Goal: Find specific page/section: Find specific page/section

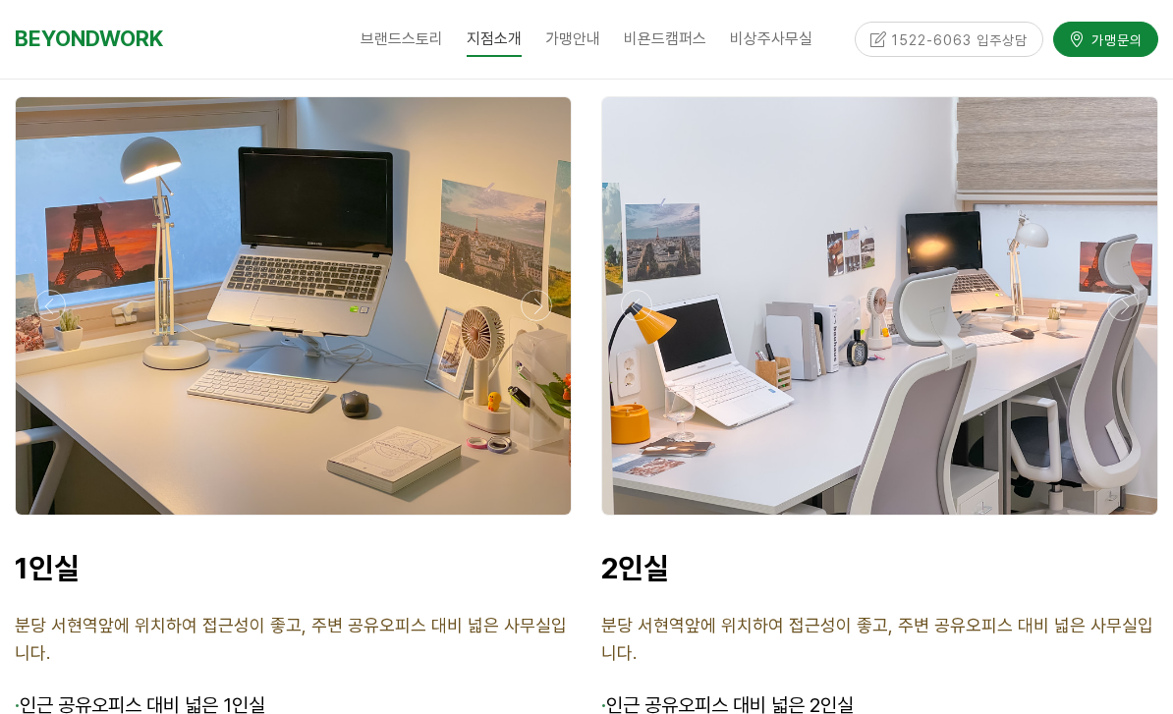
scroll to position [4737, 0]
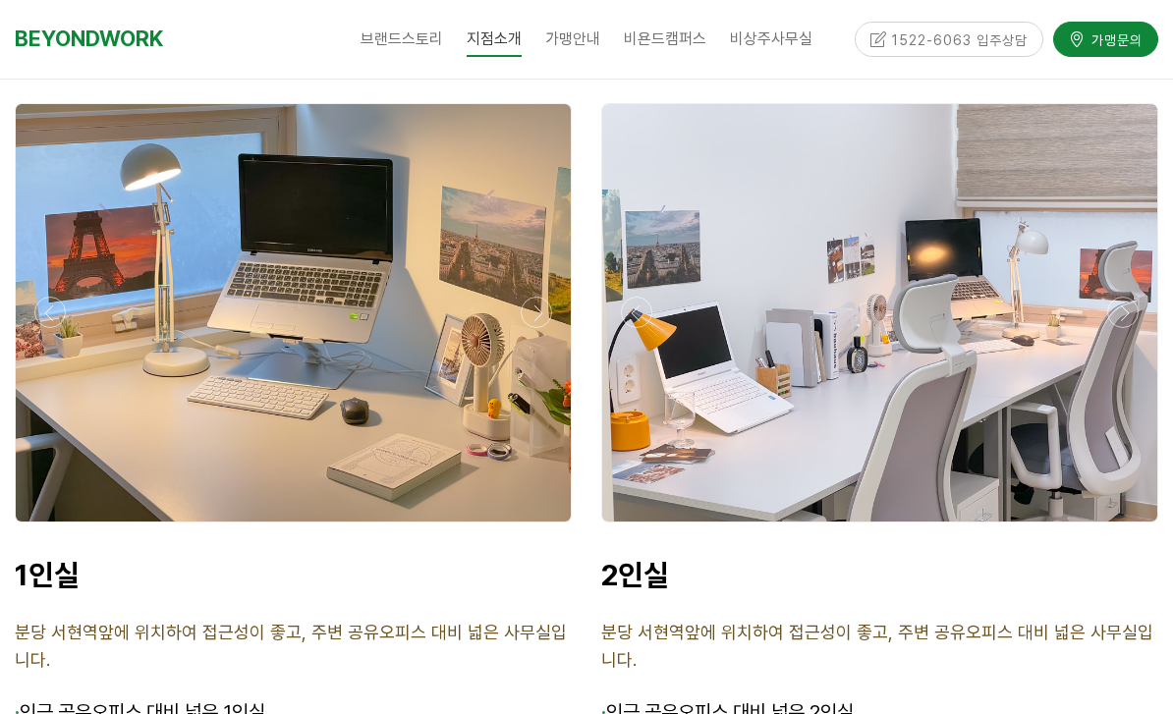
click at [542, 528] on div at bounding box center [293, 528] width 567 height 0
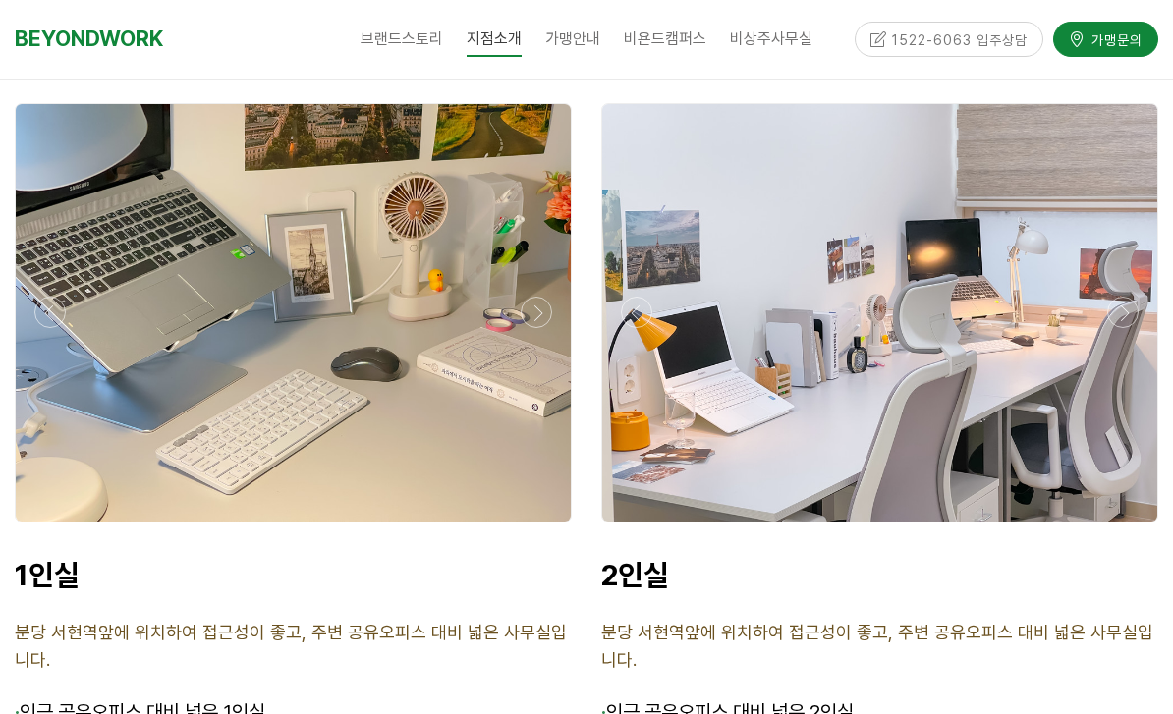
click at [542, 528] on div at bounding box center [293, 528] width 567 height 0
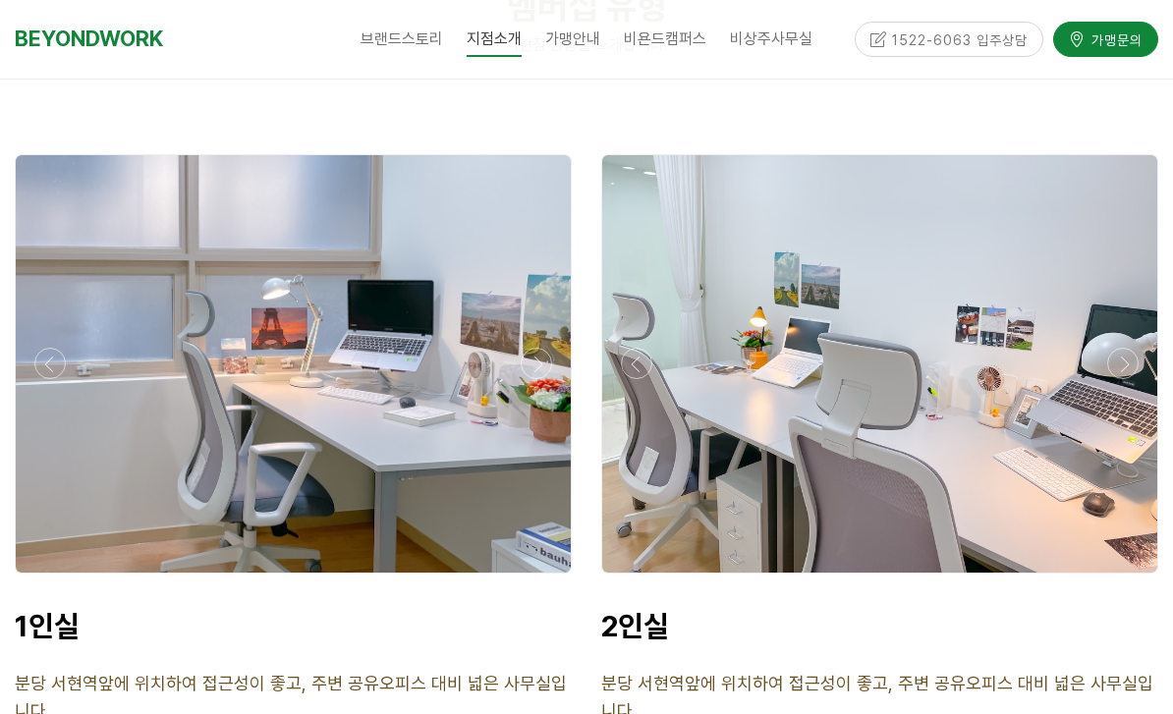
scroll to position [4685, 0]
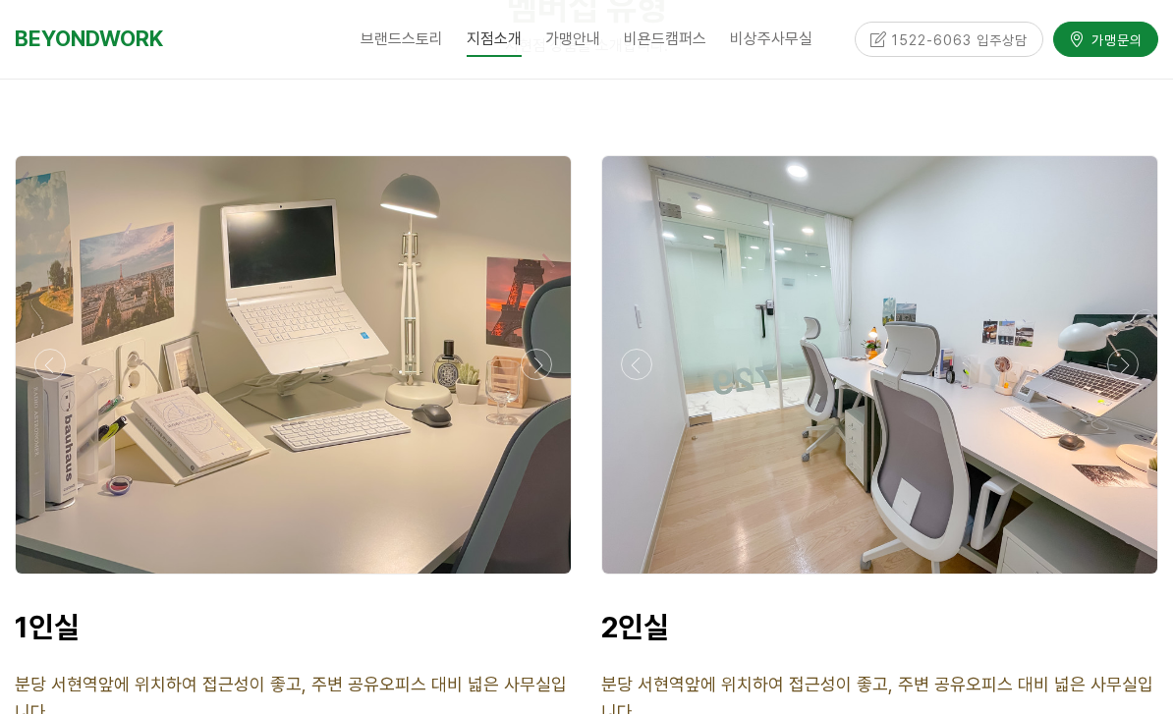
click at [533, 580] on div at bounding box center [293, 580] width 567 height 0
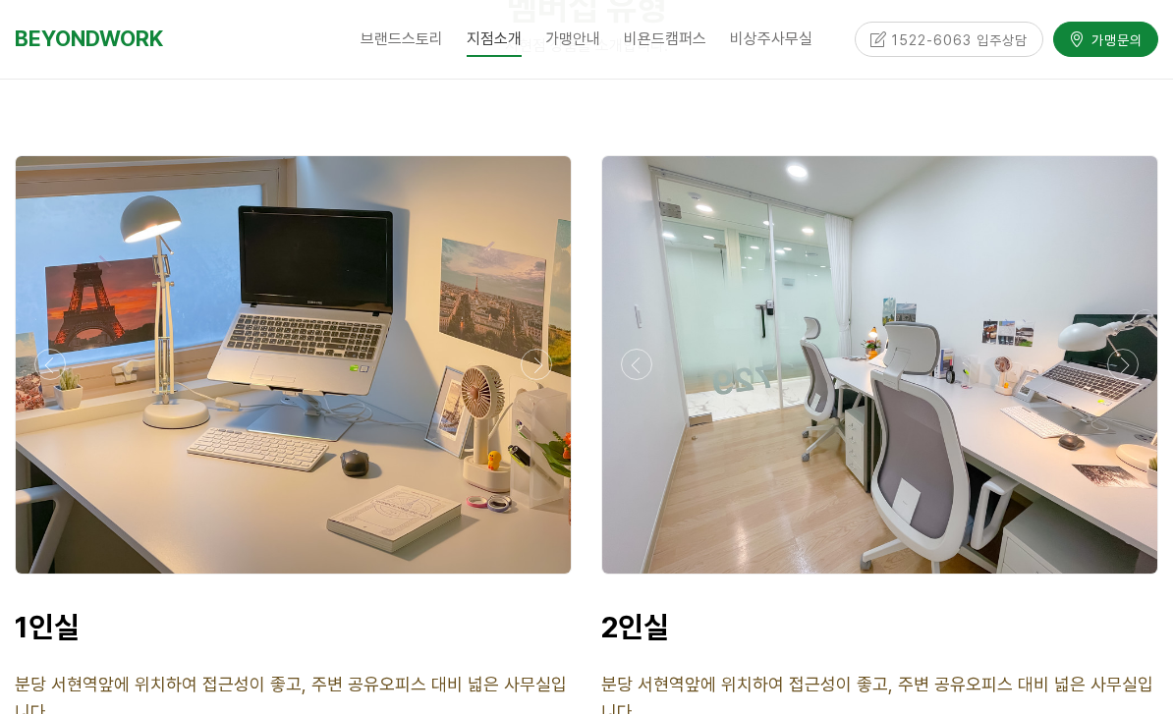
click at [533, 580] on div at bounding box center [293, 580] width 567 height 0
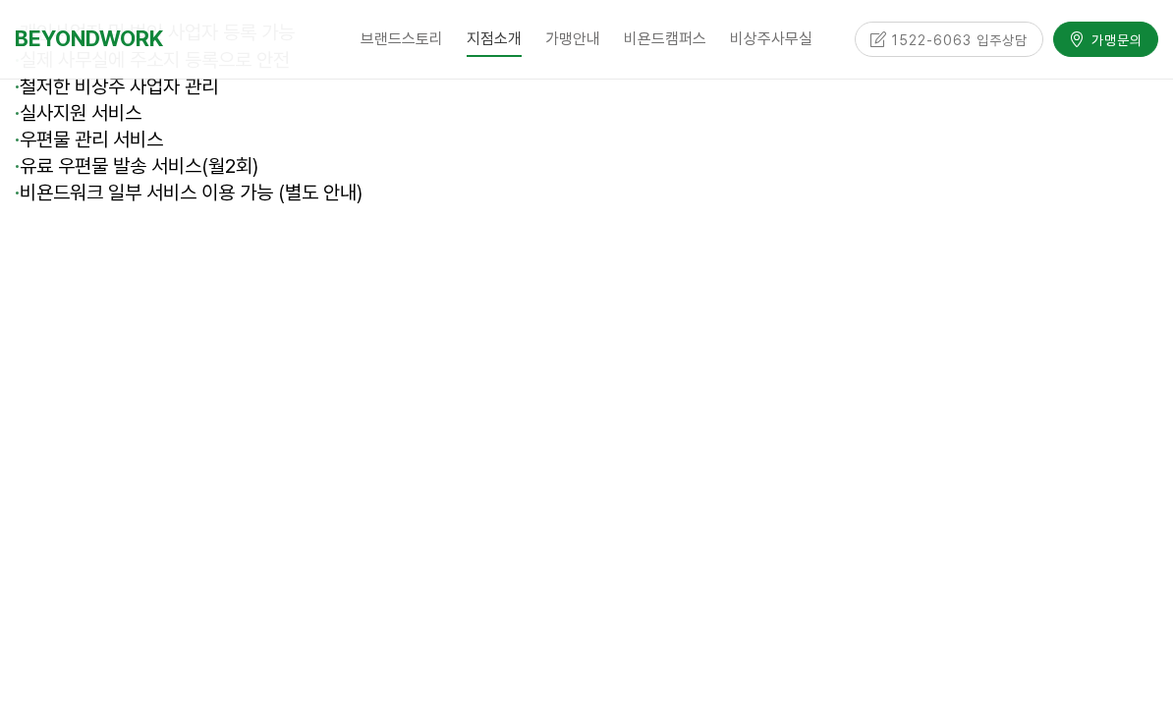
scroll to position [7862, 0]
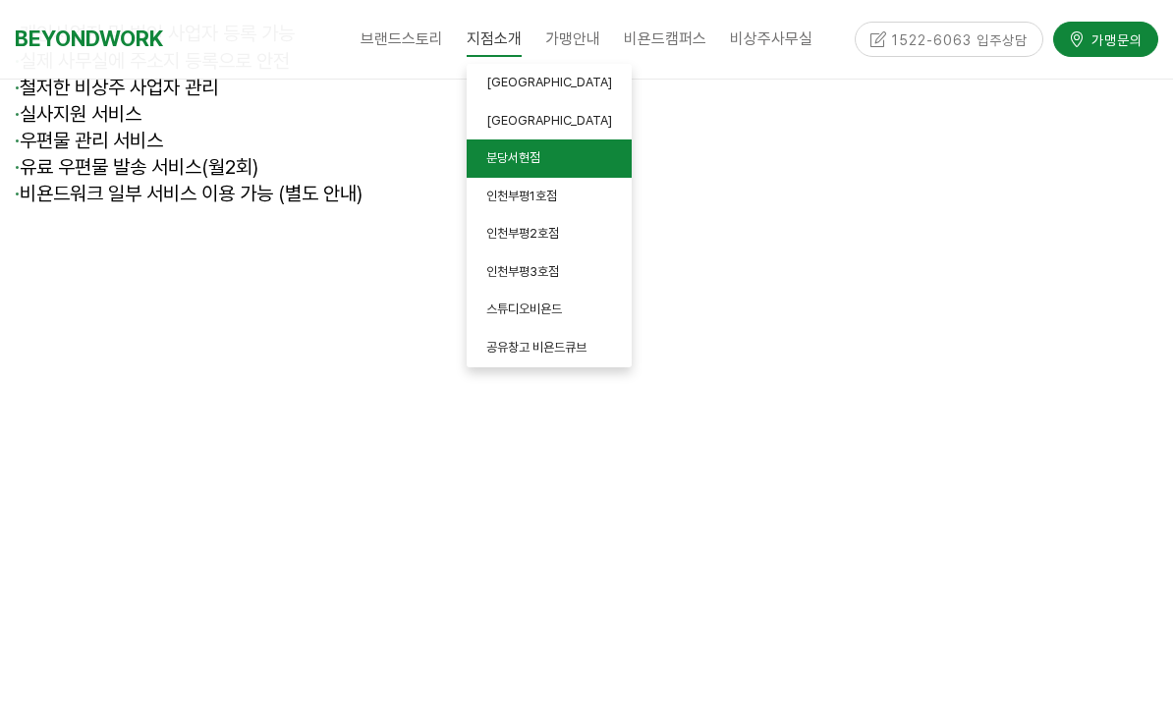
click at [528, 175] on link "분당서현점" at bounding box center [549, 159] width 165 height 38
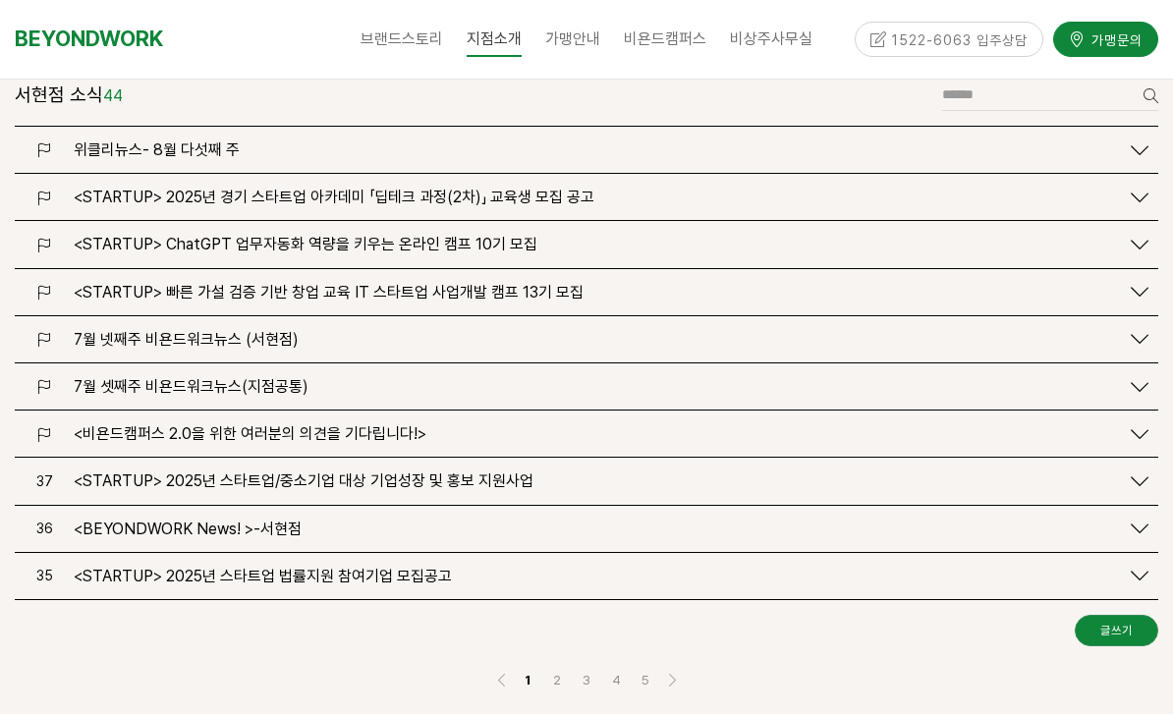
scroll to position [2363, 0]
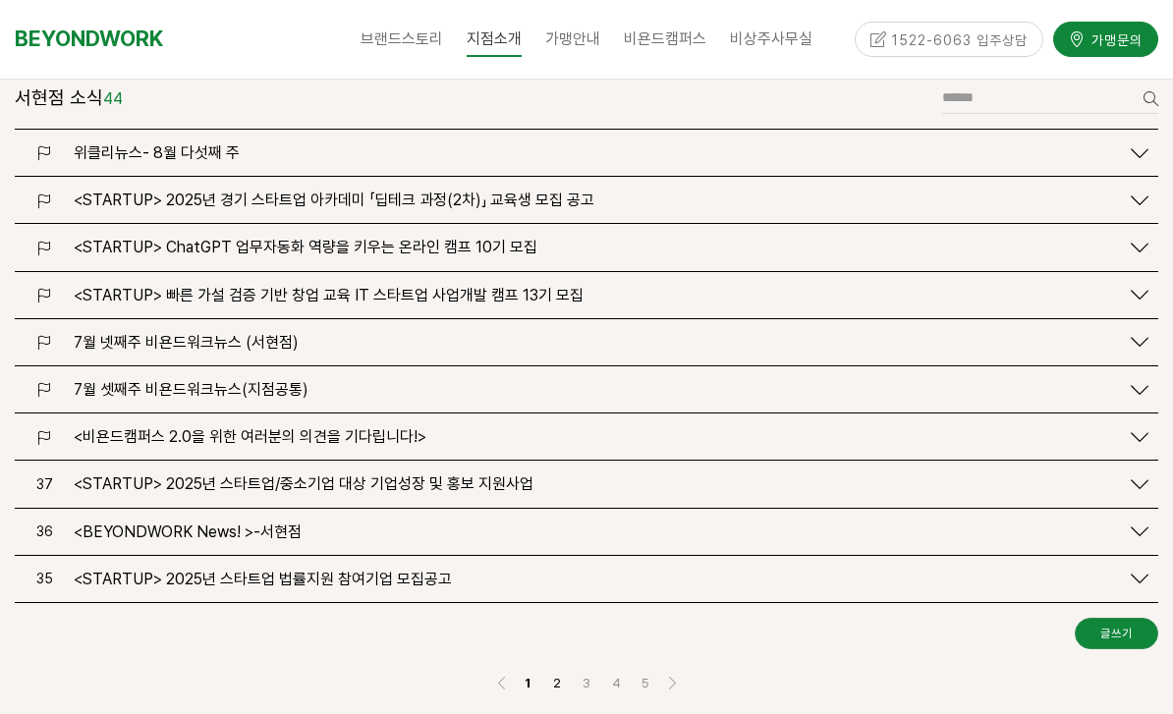
click at [553, 679] on link "2" at bounding box center [557, 683] width 24 height 24
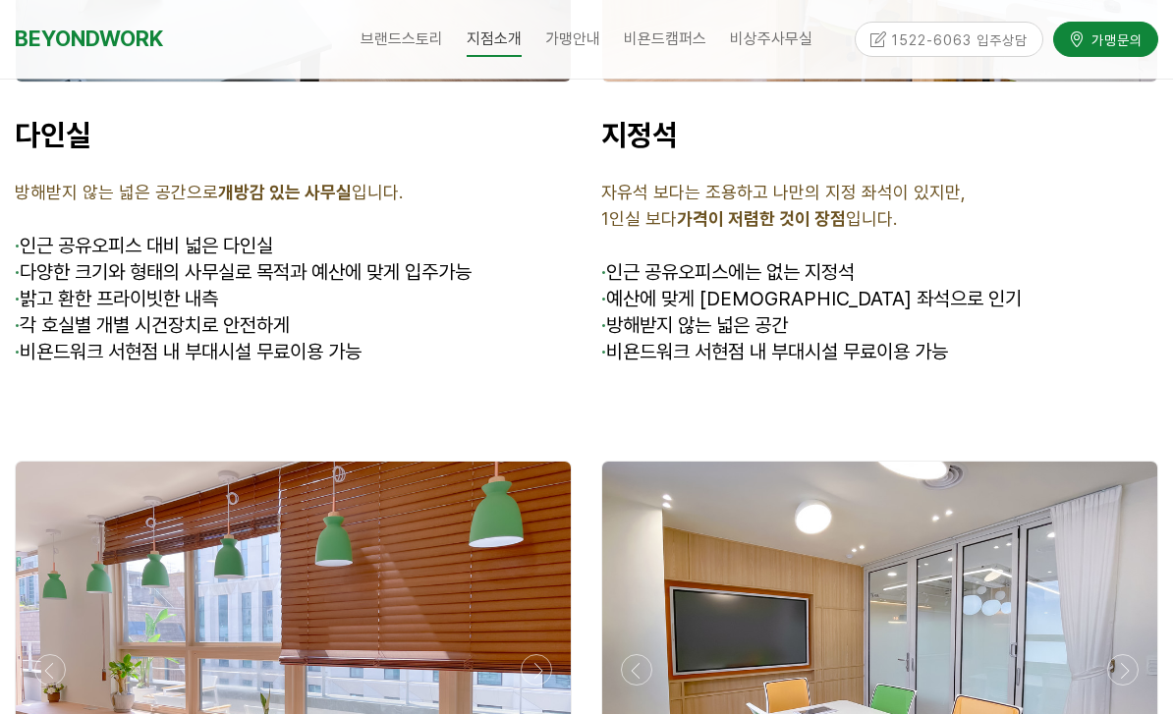
scroll to position [6007, 0]
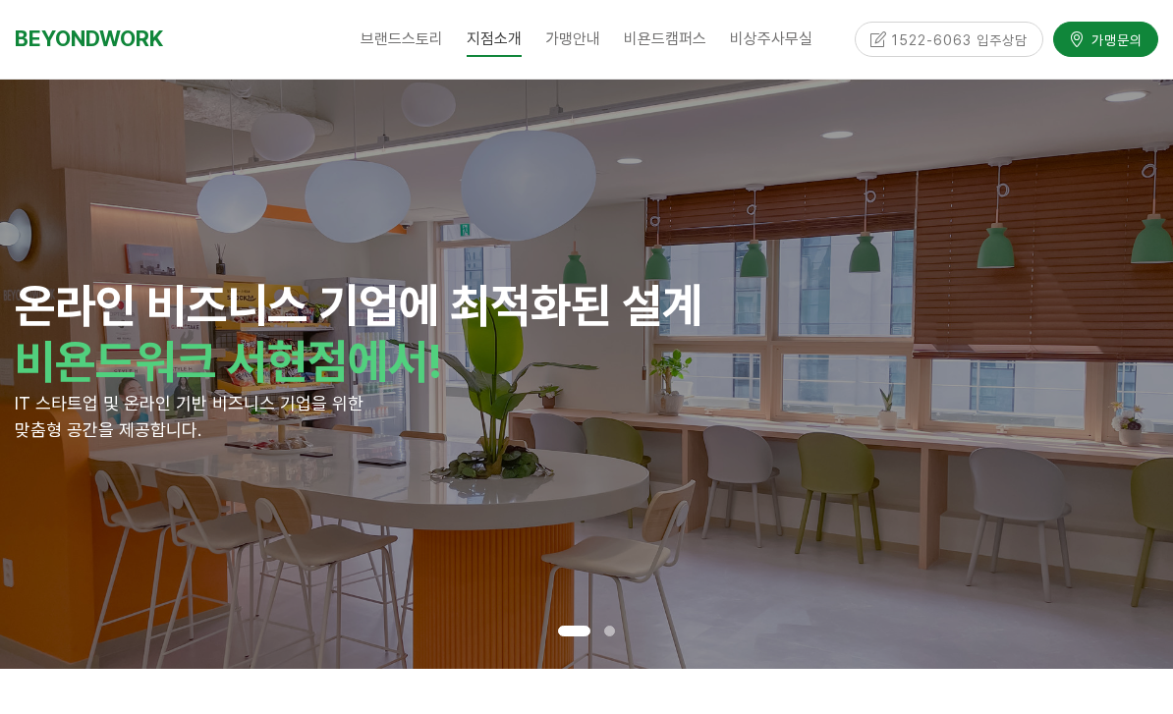
scroll to position [2426, 0]
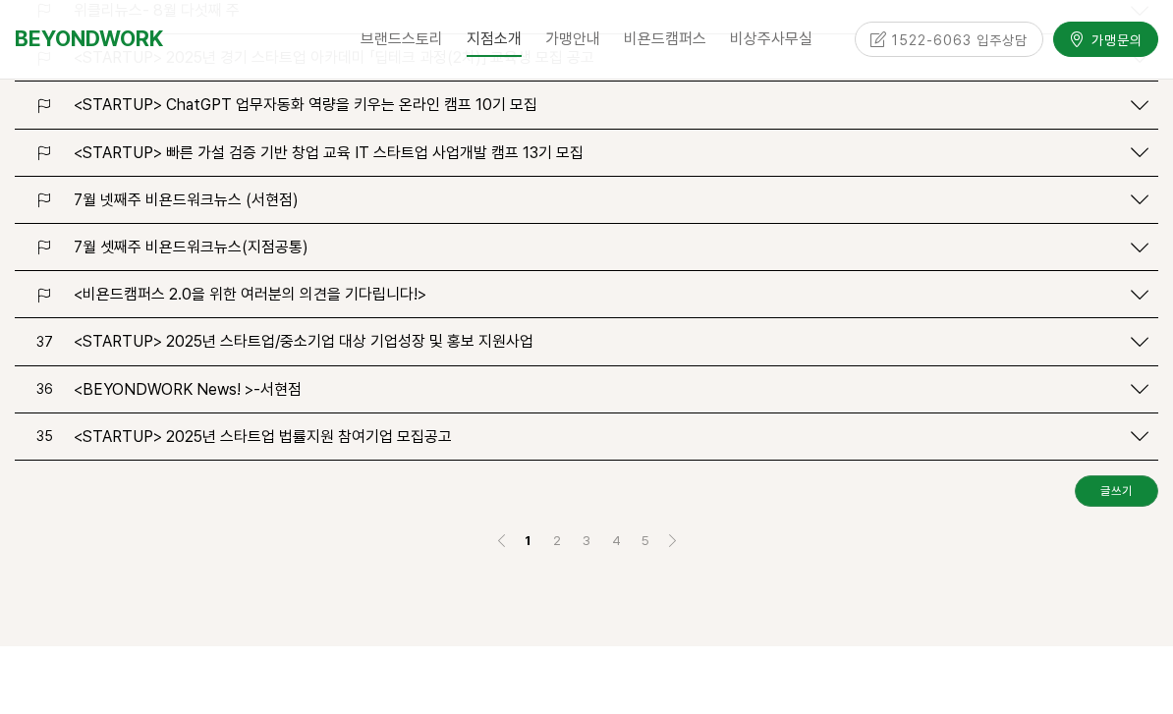
scroll to position [2510, 0]
